Goal: Task Accomplishment & Management: Manage account settings

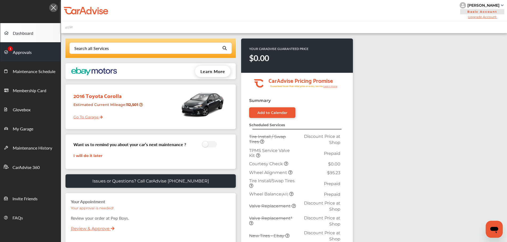
click at [15, 53] on span "Approvals" at bounding box center [22, 52] width 19 height 7
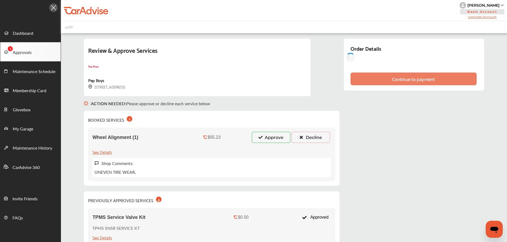
click at [252, 134] on button "Approve" at bounding box center [271, 137] width 39 height 11
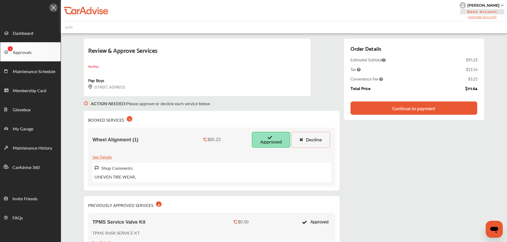
click at [396, 111] on div "Continue to payment" at bounding box center [413, 108] width 43 height 5
